Goal: Information Seeking & Learning: Learn about a topic

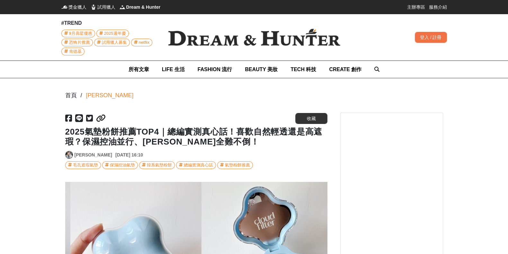
scroll to position [0, 787]
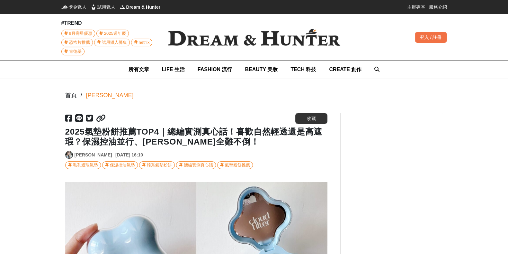
click at [220, 37] on img at bounding box center [254, 37] width 193 height 38
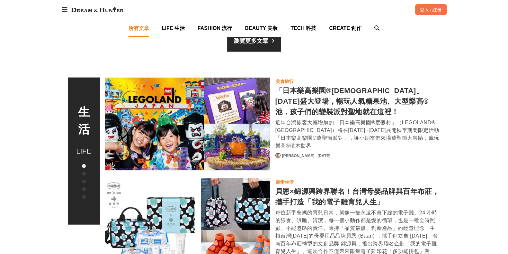
click at [141, 27] on span "所有文章" at bounding box center [139, 27] width 21 height 5
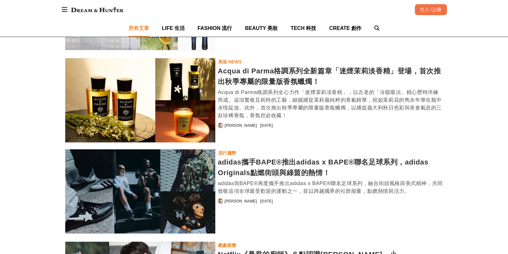
click at [244, 160] on div "adidas攜手BAPE®推出adidas x BAPE®聯名足球系列，adidas Originals點燃街頭與綠茵的熱情！" at bounding box center [330, 167] width 225 height 21
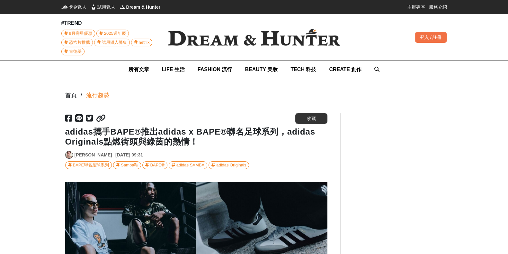
click at [183, 50] on img at bounding box center [254, 37] width 193 height 38
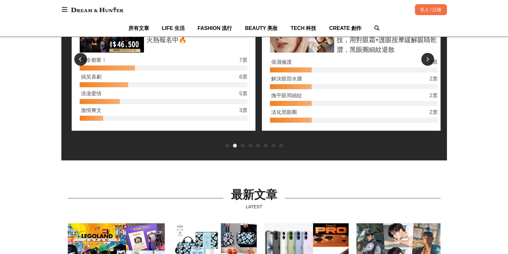
scroll to position [445, 0]
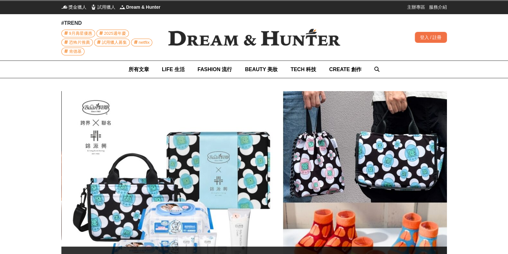
scroll to position [0, 190]
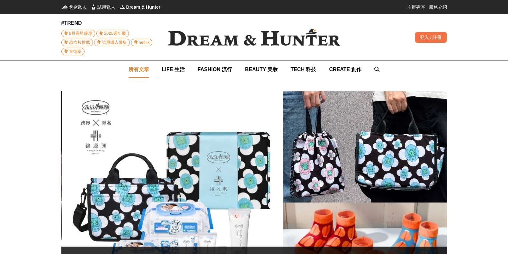
click at [143, 63] on link "所有文章" at bounding box center [139, 69] width 21 height 17
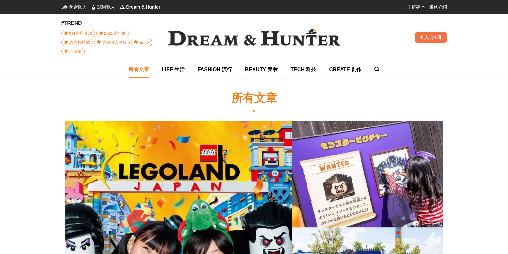
click at [238, 41] on img at bounding box center [254, 37] width 193 height 38
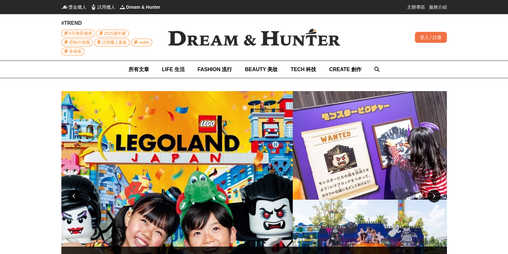
scroll to position [0, 1143]
click at [224, 34] on img at bounding box center [254, 37] width 193 height 38
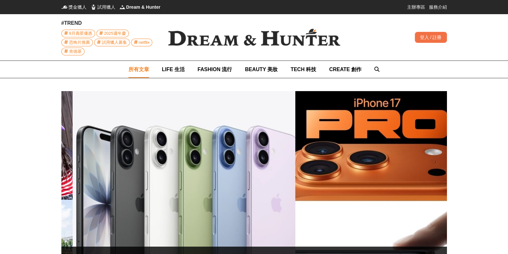
scroll to position [0, 772]
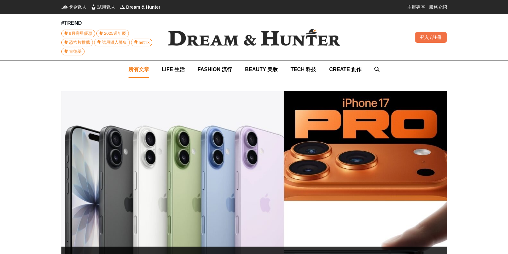
click at [138, 68] on span "所有文章" at bounding box center [139, 69] width 21 height 5
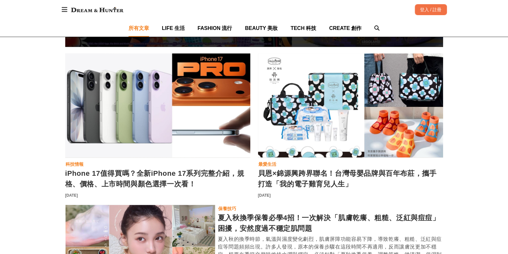
scroll to position [241, 0]
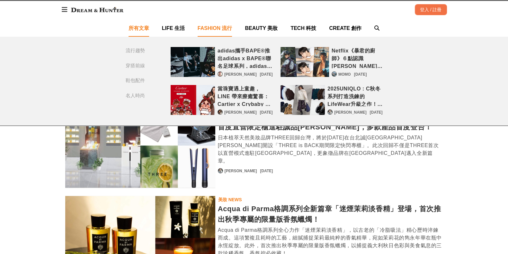
click at [221, 28] on span "FASHION 流行" at bounding box center [215, 27] width 35 height 5
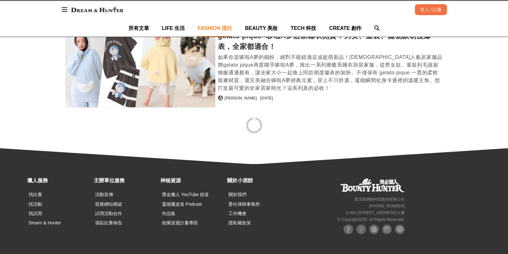
scroll to position [1231, 0]
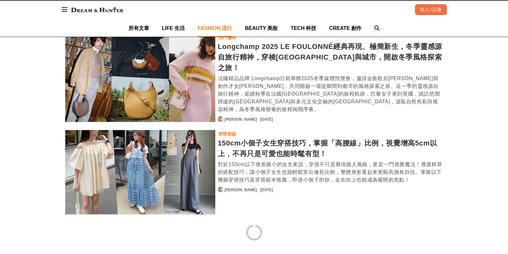
scroll to position [2252, 0]
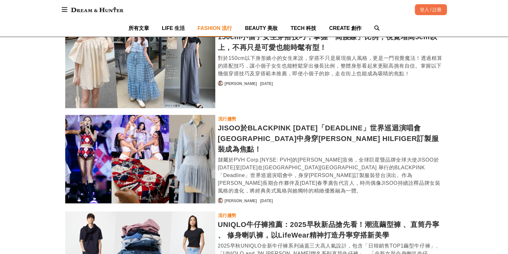
scroll to position [2413, 0]
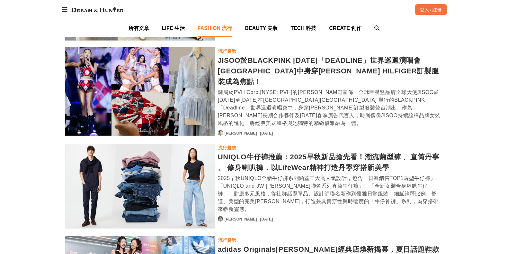
click at [266, 151] on div "UNIQLO牛仔褲推薦：2025早秋新品搶先看！潮流繭型褲 、直筒丹寧 、 修身喇叭褲，以LifeWear精神打造丹寧穿搭新美學" at bounding box center [330, 161] width 225 height 21
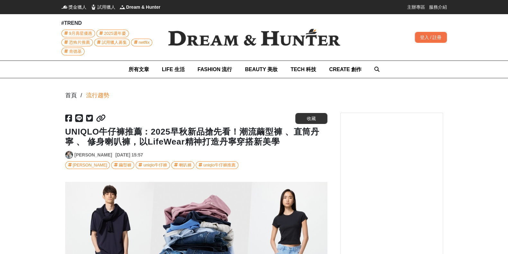
click at [103, 119] on icon at bounding box center [101, 118] width 10 height 8
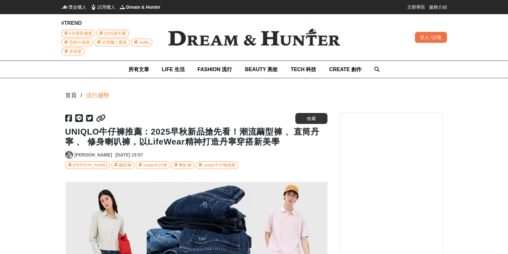
scroll to position [0, 524]
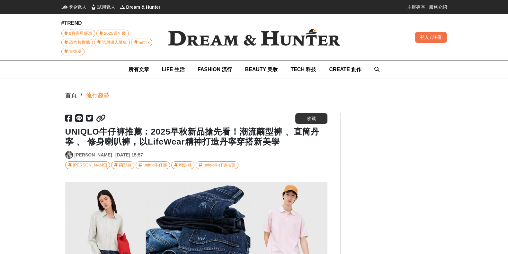
click at [188, 39] on img at bounding box center [254, 37] width 193 height 38
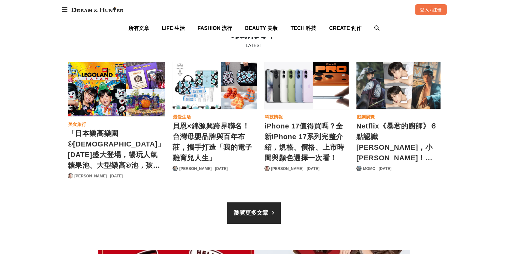
scroll to position [0, 381]
click at [216, 129] on div "貝恩×錦源興跨界聯名！台灣母嬰品牌與百年布莊，攜手打造「我的電子雞育兒人生」" at bounding box center [215, 142] width 84 height 42
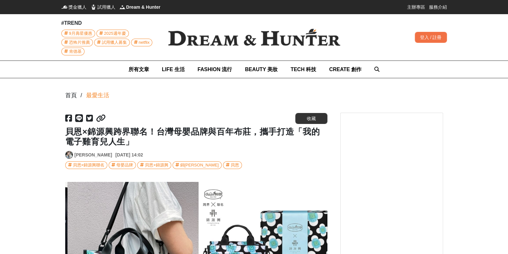
scroll to position [0, 262]
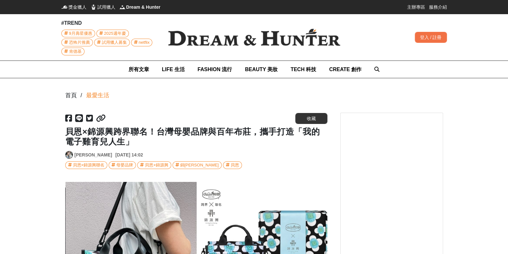
click at [194, 44] on img at bounding box center [254, 37] width 193 height 38
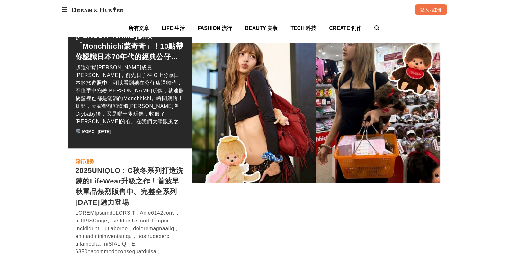
scroll to position [0, 190]
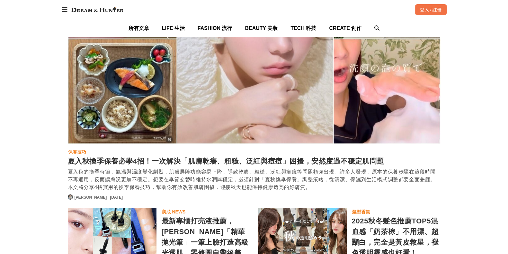
click at [215, 106] on div "夏入秋換季保養必學4招！一次解決「肌膚乾癢、粗糙、泛紅與痘痘」困擾，安然度過不穩定肌問題" at bounding box center [254, 39] width 373 height 210
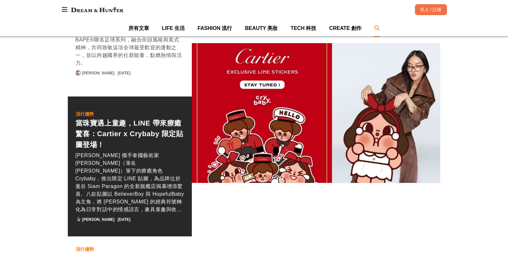
click at [376, 28] on icon at bounding box center [377, 27] width 5 height 5
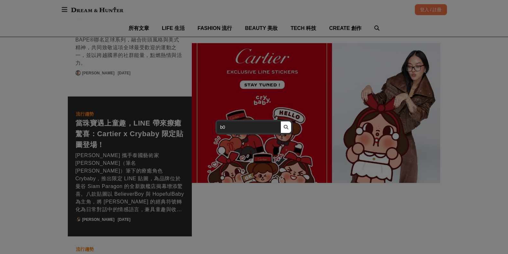
type input "b"
type input "染髮"
click button "submit" at bounding box center [286, 127] width 11 height 12
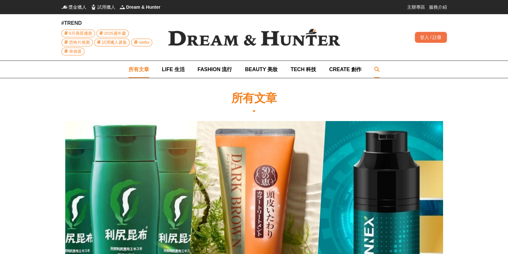
click at [375, 70] on icon at bounding box center [377, 69] width 5 height 5
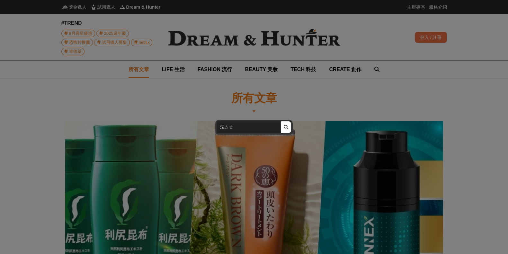
type input "髮色"
click button "submit" at bounding box center [286, 127] width 11 height 12
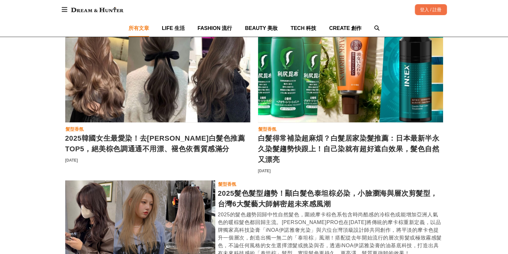
click at [141, 112] on div "2025韓國女生最愛染！去黃超顯白髮色推薦TOP5，絕美棕色調通通不用漂、褪色依舊質感滿分" at bounding box center [157, 70] width 185 height 104
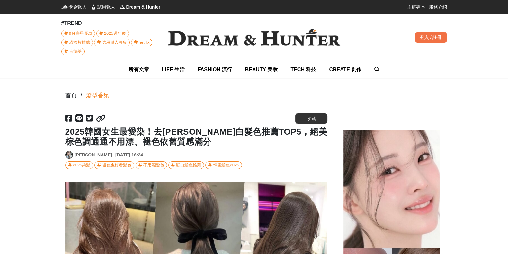
click at [101, 117] on icon at bounding box center [101, 118] width 10 height 8
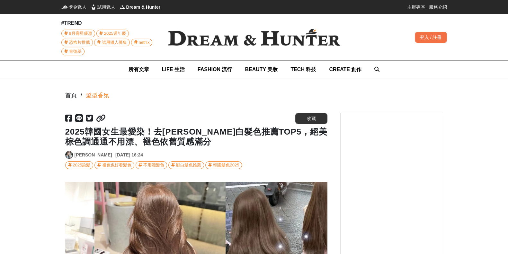
scroll to position [0, 1303]
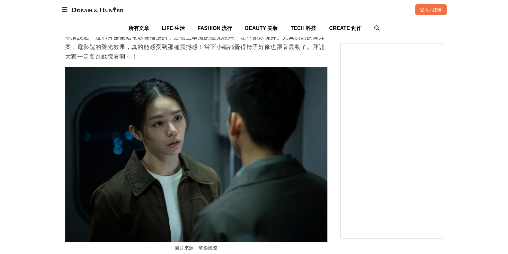
scroll to position [0, 1050]
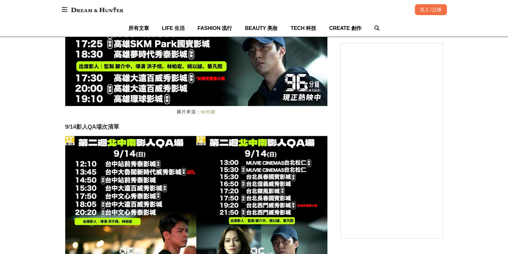
scroll to position [0, 262]
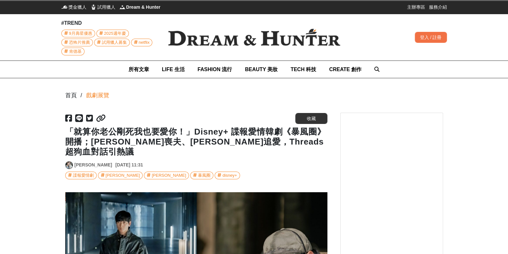
click at [207, 41] on img at bounding box center [254, 37] width 193 height 38
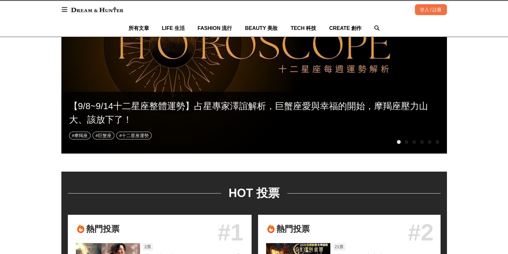
scroll to position [121, 0]
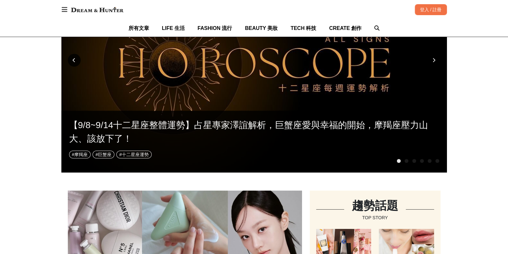
scroll to position [80, 0]
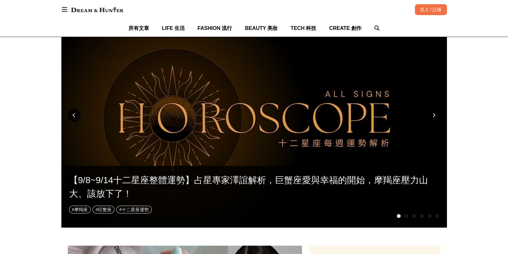
click at [433, 114] on icon at bounding box center [434, 115] width 3 height 5
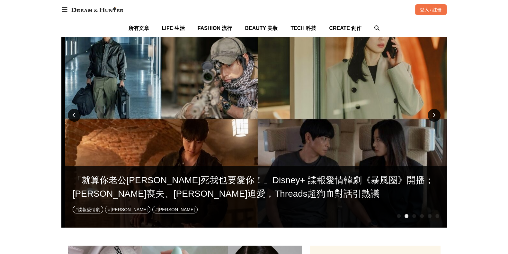
scroll to position [0, 386]
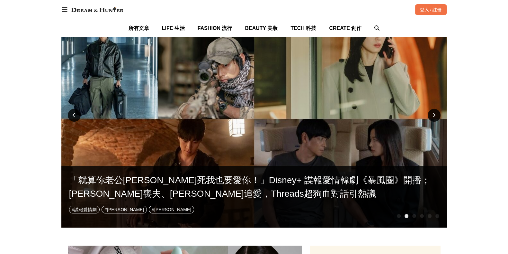
click at [271, 124] on div at bounding box center [254, 118] width 386 height 217
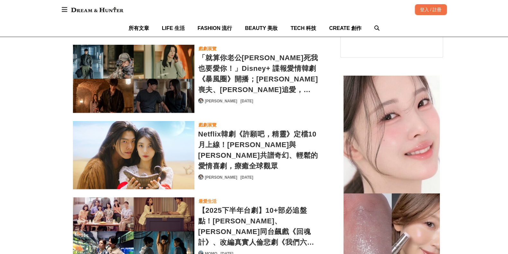
scroll to position [2331, 0]
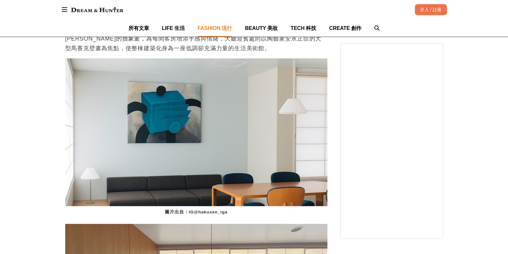
scroll to position [0, 1560]
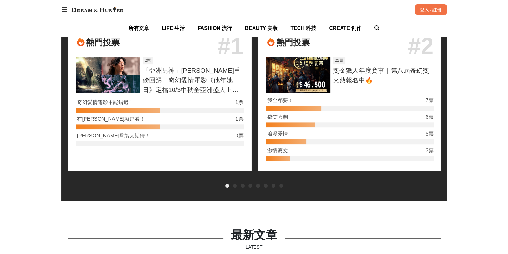
scroll to position [844, 0]
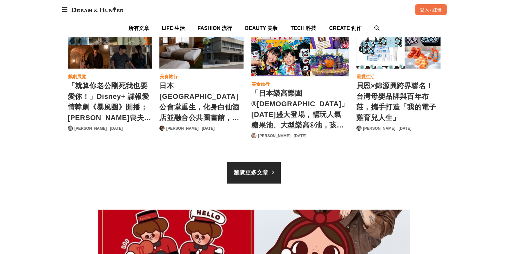
click at [138, 116] on div "「就算你老公剛死我也要愛你！」Disney+ 諜報愛情韓劇《暴風圈》開播；[PERSON_NAME]喪夫、[PERSON_NAME]追愛，Threads超狗血…" at bounding box center [110, 101] width 84 height 42
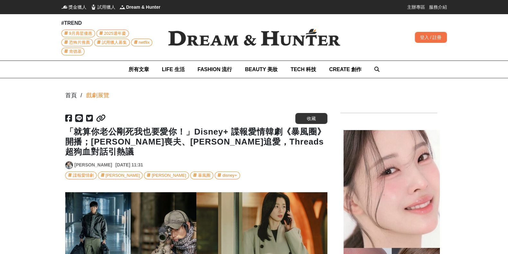
click at [107, 118] on div "[URL][DOMAIN_NAME]" at bounding box center [180, 119] width 230 height 12
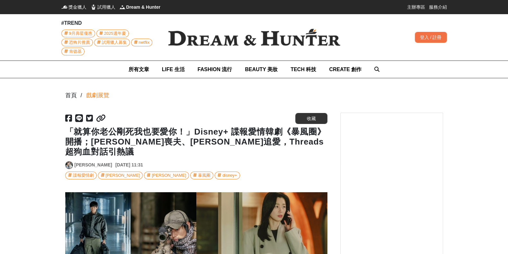
click at [101, 113] on div "[URL][DOMAIN_NAME]" at bounding box center [101, 119] width 10 height 12
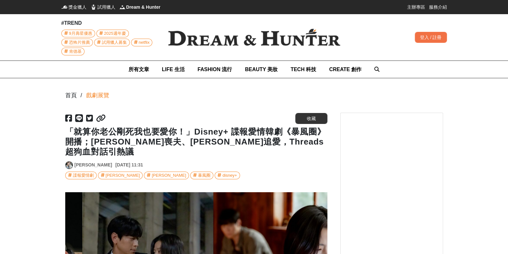
scroll to position [0, 787]
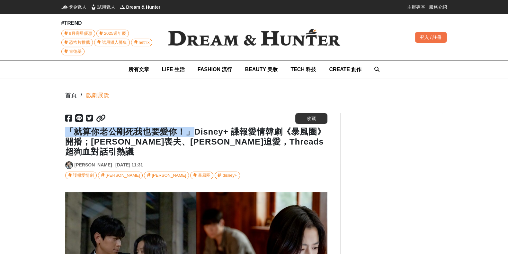
drag, startPoint x: 66, startPoint y: 126, endPoint x: 193, endPoint y: 134, distance: 126.6
click at [193, 134] on h1 "「就算你老公剛死我也要愛你！」Disney+ 諜報愛情韓劇《暴風圈》開播；[PERSON_NAME]喪夫、[PERSON_NAME]追愛，Threads超狗血…" at bounding box center [196, 142] width 262 height 30
copy h1 "「就算你老公剛死我也要愛你！」"
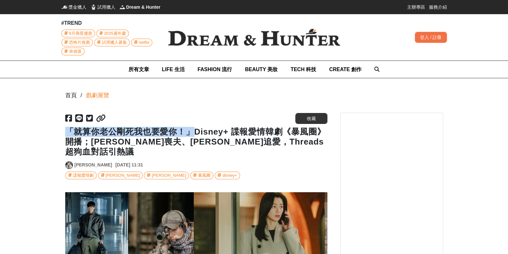
scroll to position [0, 0]
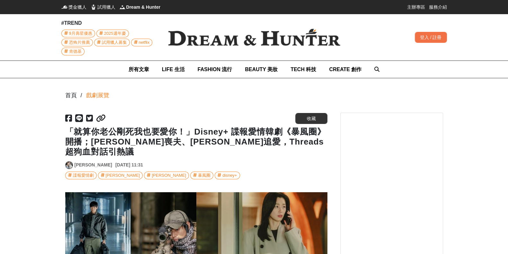
click at [223, 132] on h1 "「就算你老公剛死我也要愛你！」Disney+ 諜報愛情韓劇《暴風圈》開播；[PERSON_NAME]喪夫、[PERSON_NAME]追愛，Threads超狗血…" at bounding box center [196, 142] width 262 height 30
drag, startPoint x: 219, startPoint y: 142, endPoint x: 328, endPoint y: 142, distance: 109.3
copy h1 "Threads超狗血對話引熱議"
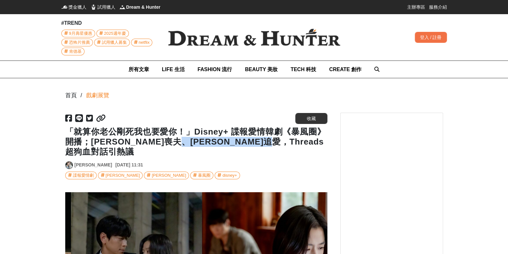
scroll to position [0, 787]
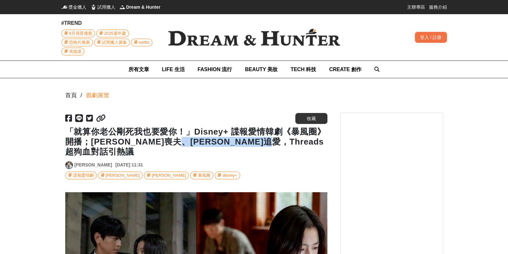
copy h1 "Threads超狗血對話引熱議"
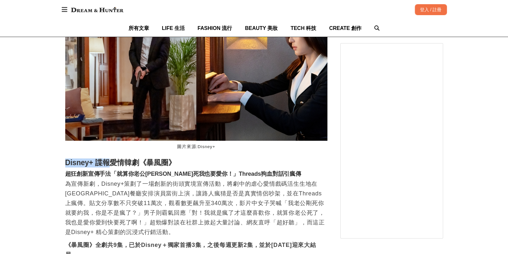
scroll to position [0, 0]
drag, startPoint x: 58, startPoint y: 133, endPoint x: 186, endPoint y: 137, distance: 128.1
copy h2 "Disney+ 諜報愛情韓劇《暴風圈》"
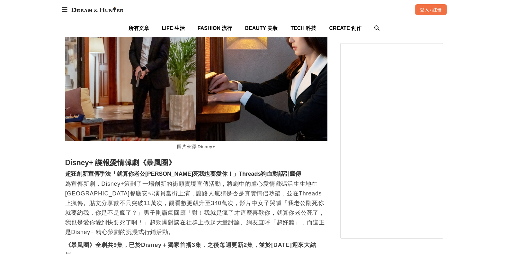
click at [109, 179] on p "為宣傳新劇，Disney+策劃了一場創新的街頭實境宣傳活動，將劇中的虐心愛情戲碼活生生地在[GEOGRAPHIC_DATA]餐廳安排演員當街上演，讓路人瘋猜是…" at bounding box center [196, 208] width 262 height 58
drag, startPoint x: 103, startPoint y: 195, endPoint x: 196, endPoint y: 200, distance: 92.4
click at [196, 200] on p "為宣傳新劇，Disney+策劃了一場創新的街頭實境宣傳活動，將劇中的虐心愛情戲碼活生生地在[GEOGRAPHIC_DATA]餐廳安排演員當街上演，讓路人瘋猜是…" at bounding box center [196, 208] width 262 height 58
click at [147, 190] on p "為宣傳新劇，Disney+策劃了一場創新的街頭實境宣傳活動，將劇中的虐心愛情戲碼活生生地在[GEOGRAPHIC_DATA]餐廳安排演員當街上演，讓路人瘋猜是…" at bounding box center [196, 208] width 262 height 58
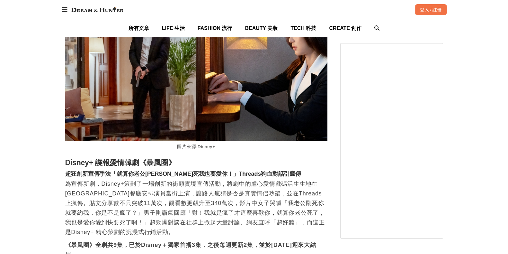
click at [108, 195] on p "為宣傳新劇，Disney+策劃了一場創新的街頭實境宣傳活動，將劇中的虐心愛情戲碼活生生地在[GEOGRAPHIC_DATA]餐廳安排演員當街上演，讓路人瘋猜是…" at bounding box center [196, 208] width 262 height 58
drag, startPoint x: 82, startPoint y: 206, endPoint x: 132, endPoint y: 207, distance: 49.5
click at [132, 207] on p "為宣傳新劇，Disney+策劃了一場創新的街頭實境宣傳活動，將劇中的虐心愛情戲碼活生生地在[GEOGRAPHIC_DATA]餐廳安排演員當街上演，讓路人瘋猜是…" at bounding box center [196, 208] width 262 height 58
copy p "沉浸式行銷活動。"
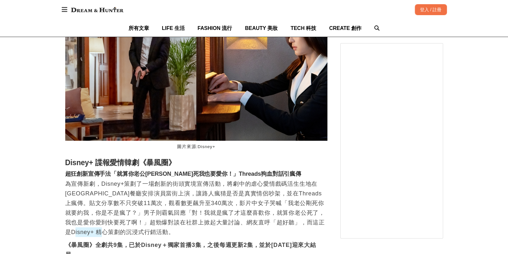
scroll to position [0, 19]
click at [73, 158] on h2 "Disney+ 諜報愛情韓劇《暴風圈》" at bounding box center [196, 162] width 262 height 9
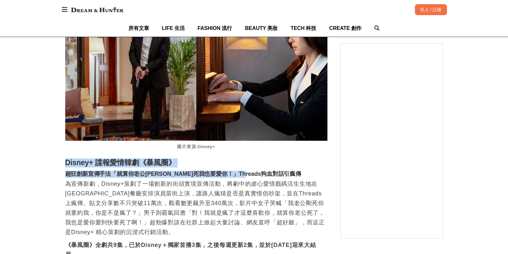
drag, startPoint x: 64, startPoint y: 136, endPoint x: 157, endPoint y: 149, distance: 94.5
copy div "Disney+ 諜報愛情韓劇《暴風圈》 超狂創新宣傳手法「就算你老公[PERSON_NAME]死我也要愛你！」Threads狗血對話引瘋傳"
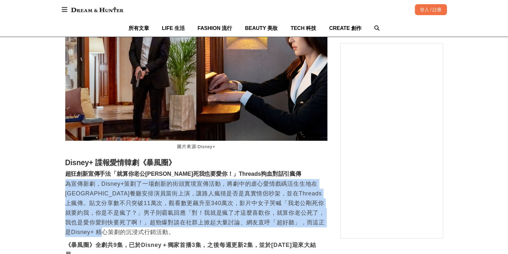
drag, startPoint x: 61, startPoint y: 157, endPoint x: 137, endPoint y: 207, distance: 90.8
copy p "為宣傳新劇，Disney+策劃了一場創新的街頭實境宣傳活動，將劇中的虐心愛情戲碼活生生地在[GEOGRAPHIC_DATA]餐廳安排演員當街上演，讓路人瘋猜是…"
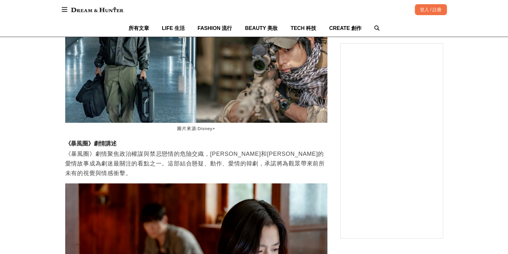
scroll to position [0, 262]
drag, startPoint x: 130, startPoint y: 113, endPoint x: 24, endPoint y: 104, distance: 106.5
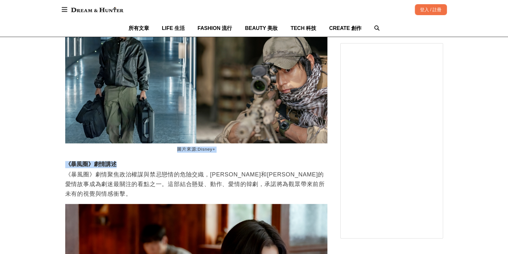
scroll to position [1045, 0]
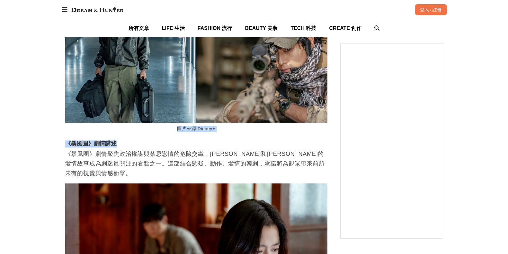
copy div "圖片來源:Disney+ 《暴風圈》劇情講述"
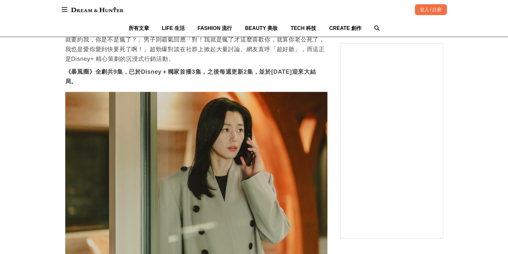
scroll to position [723, 0]
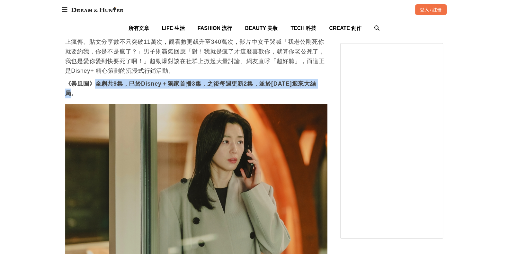
drag, startPoint x: 92, startPoint y: 57, endPoint x: 214, endPoint y: 71, distance: 122.7
click at [214, 79] on p "《暴風圈》全劇共9集，已於Disney＋獨家首播3集，之後每週更新2集，並於[DATE]迎來大結局。" at bounding box center [196, 88] width 262 height 19
copy strong "全劇共9集，已於Disney＋獨家首播3集，之後每週更新2集，並於[DATE]迎來大結局。"
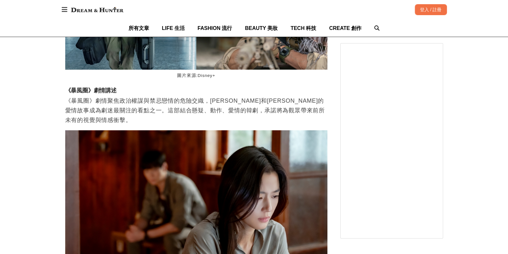
scroll to position [1085, 0]
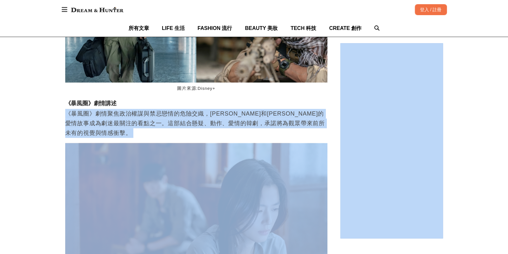
drag, startPoint x: 61, startPoint y: 84, endPoint x: 337, endPoint y: 99, distance: 276.6
click at [295, 109] on p "《暴風圈》劇情聚焦政治權謀與禁忌戀情的危險交織，[PERSON_NAME]和[PERSON_NAME]的愛情故事成為劇迷最關注的看點之一。這部結合懸疑、動作、…" at bounding box center [196, 123] width 262 height 29
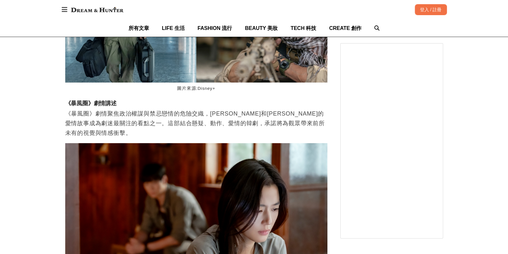
scroll to position [0, 262]
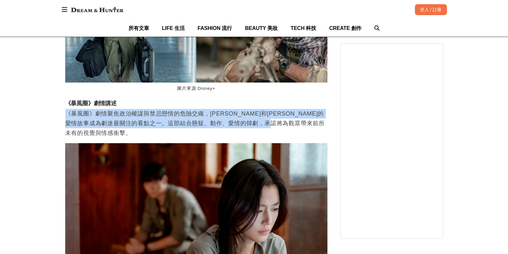
drag, startPoint x: 325, startPoint y: 95, endPoint x: 67, endPoint y: 89, distance: 258.3
click at [67, 109] on p "《暴風圈》劇情聚焦政治權謀與禁忌戀情的危險交織，[PERSON_NAME]和[PERSON_NAME]的愛情故事成為劇迷最關注的看點之一。這部結合懸疑、動作、…" at bounding box center [196, 123] width 262 height 29
copy p "《暴風圈》劇情聚焦政治權謀與禁忌戀情的危險交織，[PERSON_NAME]和[PERSON_NAME]的愛情故事成為劇迷最關注的看點之一。這部結合懸疑、動作、…"
